Goal: Task Accomplishment & Management: Manage account settings

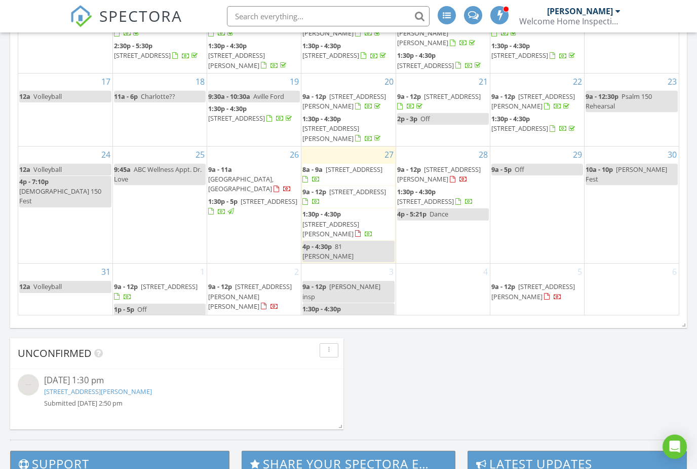
scroll to position [45, 0]
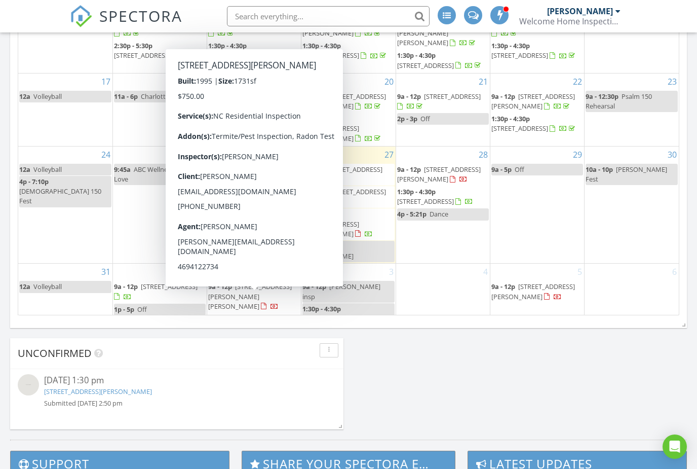
click at [251, 324] on span "542 Soquili Dr, Brevard 28712" at bounding box center [236, 333] width 57 height 19
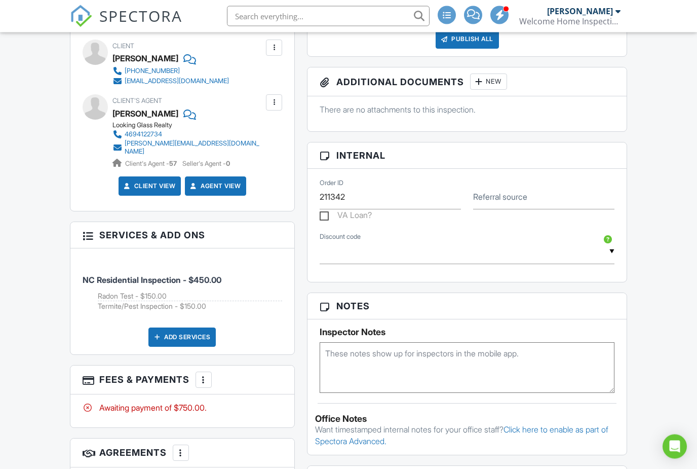
scroll to position [491, 0]
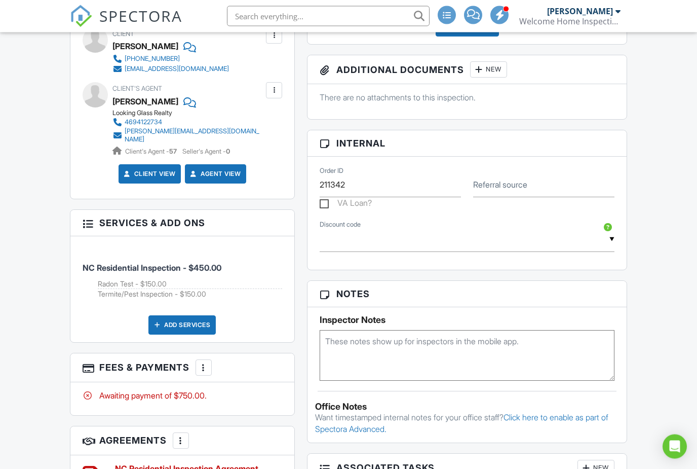
click at [207, 363] on div at bounding box center [204, 368] width 10 height 10
click at [283, 388] on li "Edit Fees & Payments" at bounding box center [255, 398] width 106 height 25
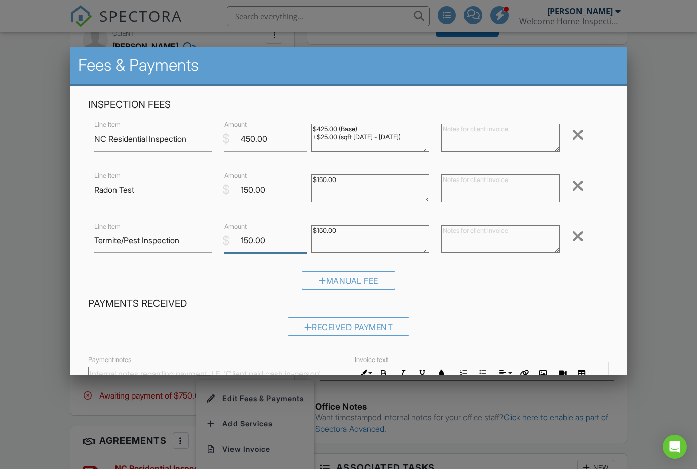
click at [250, 248] on input "150.00" at bounding box center [266, 240] width 83 height 25
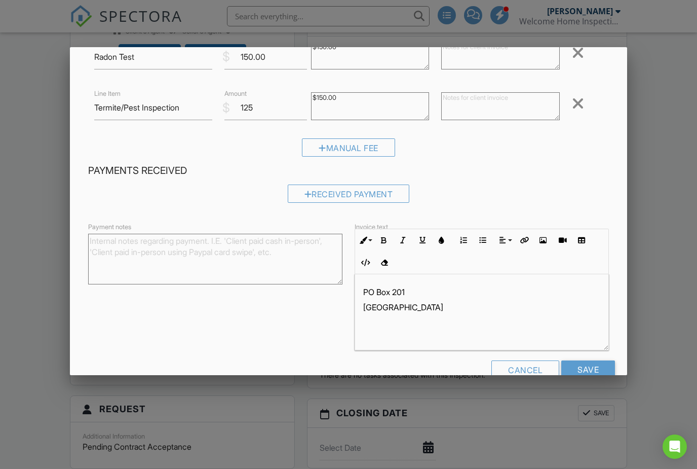
scroll to position [132, 0]
type input "125"
click at [601, 370] on input "Save" at bounding box center [589, 370] width 54 height 18
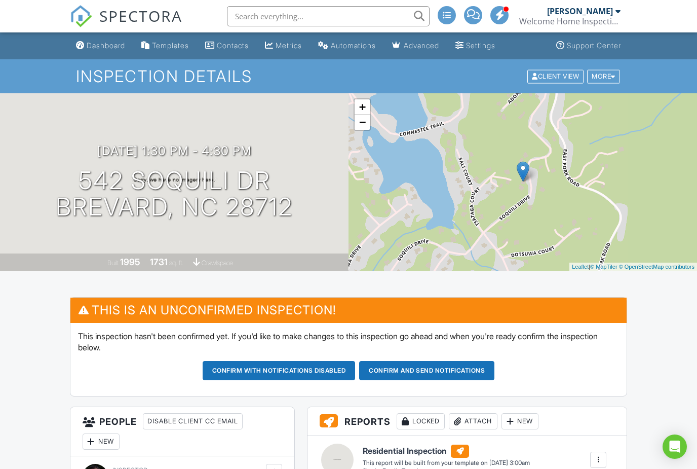
click at [356, 372] on button "Confirm and send notifications" at bounding box center [279, 370] width 153 height 19
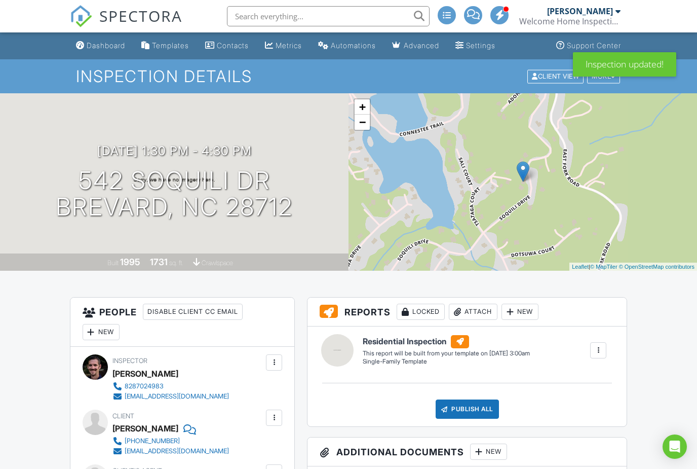
click at [129, 16] on span "SPECTORA" at bounding box center [140, 15] width 83 height 21
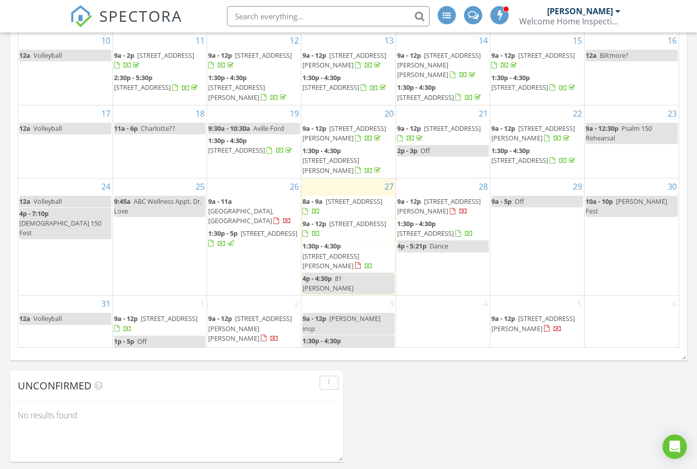
scroll to position [45, 0]
